Goal: Information Seeking & Learning: Compare options

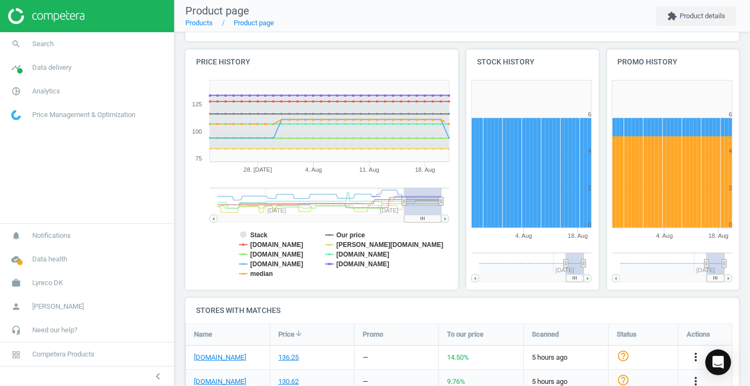
scroll to position [97, 0]
drag, startPoint x: 402, startPoint y: 198, endPoint x: 426, endPoint y: 200, distance: 24.3
click at [426, 200] on icon at bounding box center [426, 201] width 4 height 8
click at [248, 236] on rect at bounding box center [319, 182] width 269 height 215
click at [247, 235] on rect at bounding box center [319, 182] width 269 height 215
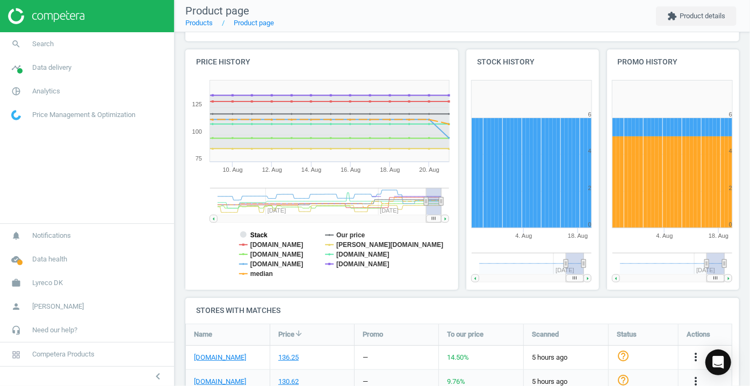
click at [259, 236] on tspan "Stack" at bounding box center [258, 235] width 17 height 8
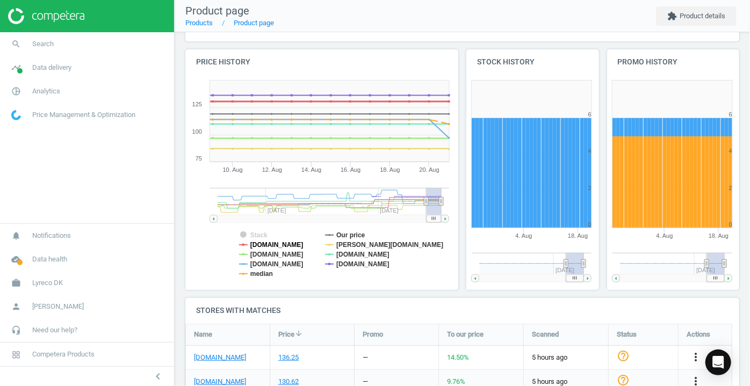
click at [263, 244] on tspan "[DOMAIN_NAME]" at bounding box center [276, 245] width 53 height 8
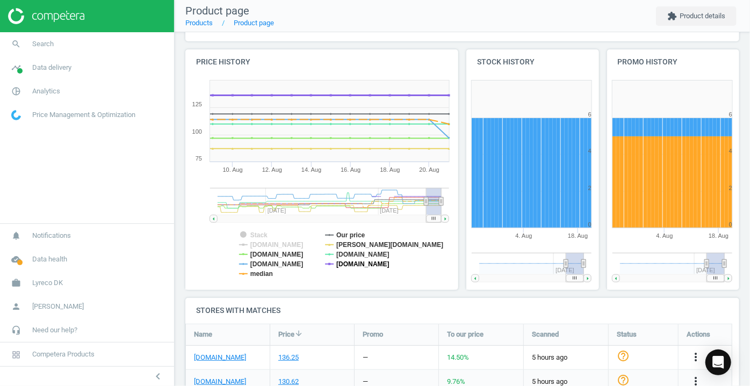
click at [355, 264] on tspan "[DOMAIN_NAME]" at bounding box center [362, 264] width 53 height 8
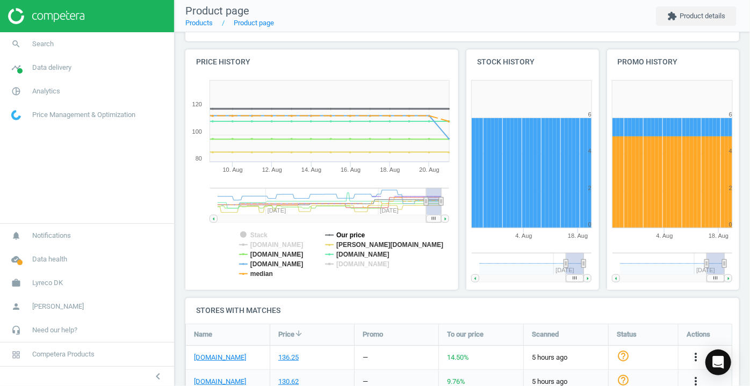
click at [349, 234] on tspan "Our price" at bounding box center [350, 235] width 29 height 8
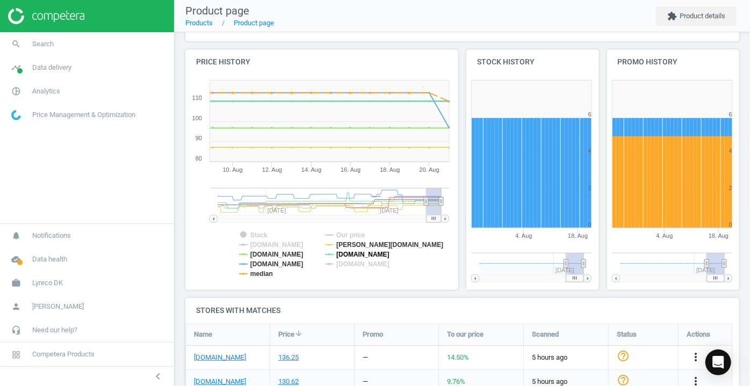
click at [344, 254] on tspan "[DOMAIN_NAME]" at bounding box center [362, 255] width 53 height 8
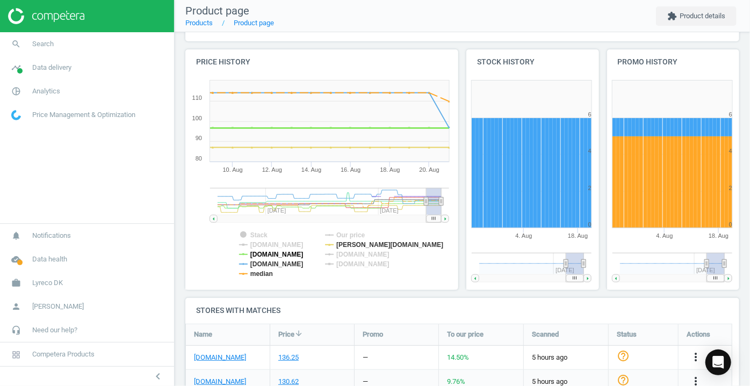
click at [270, 255] on tspan "[DOMAIN_NAME]" at bounding box center [276, 255] width 53 height 8
click at [271, 272] on tspan "median" at bounding box center [261, 274] width 23 height 8
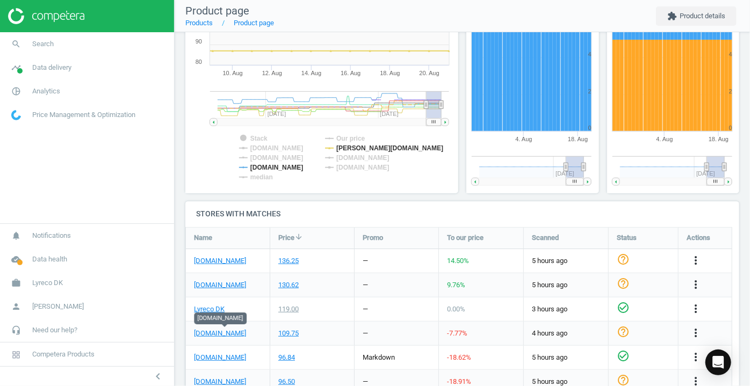
scroll to position [244, 0]
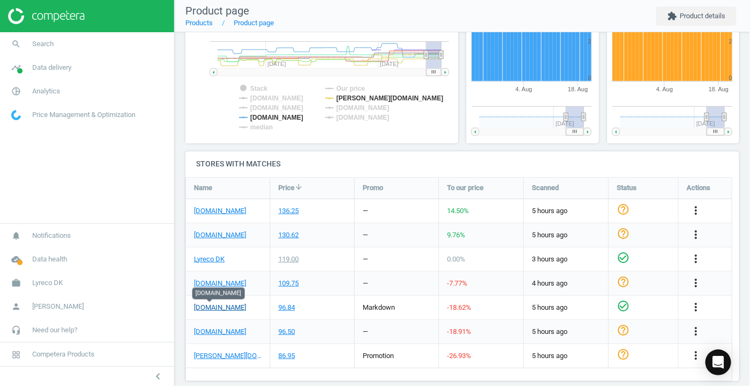
click at [214, 307] on link "[DOMAIN_NAME]" at bounding box center [220, 308] width 52 height 10
click at [338, 89] on tspan "Our price" at bounding box center [350, 89] width 29 height 8
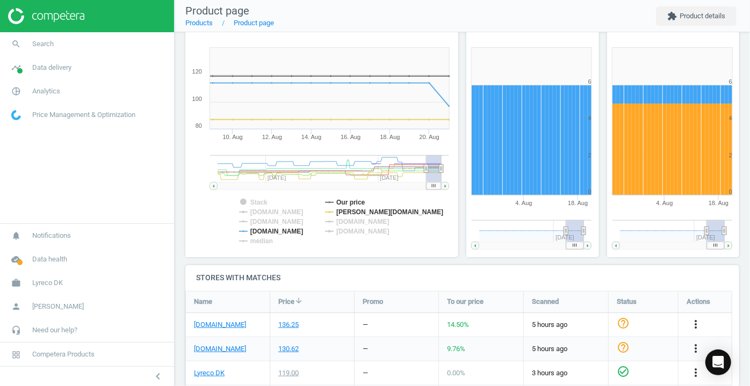
scroll to position [146, 0]
